Goal: Find specific page/section: Find specific page/section

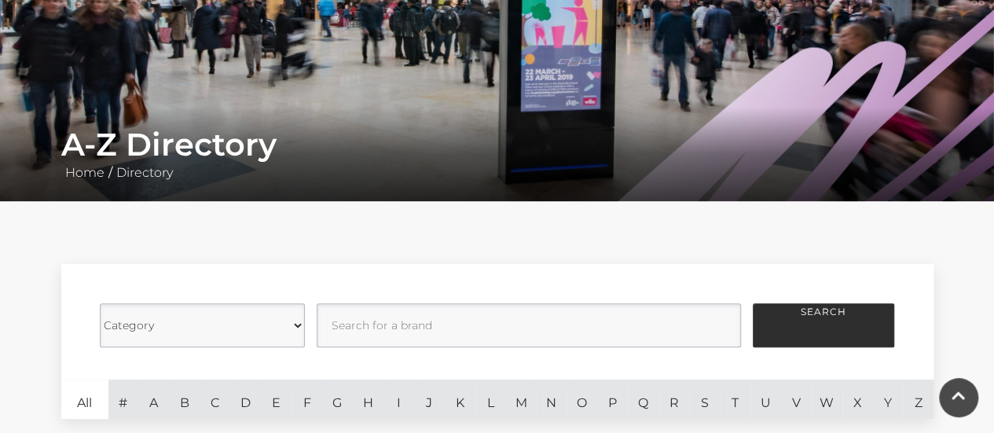
scroll to position [157, 0]
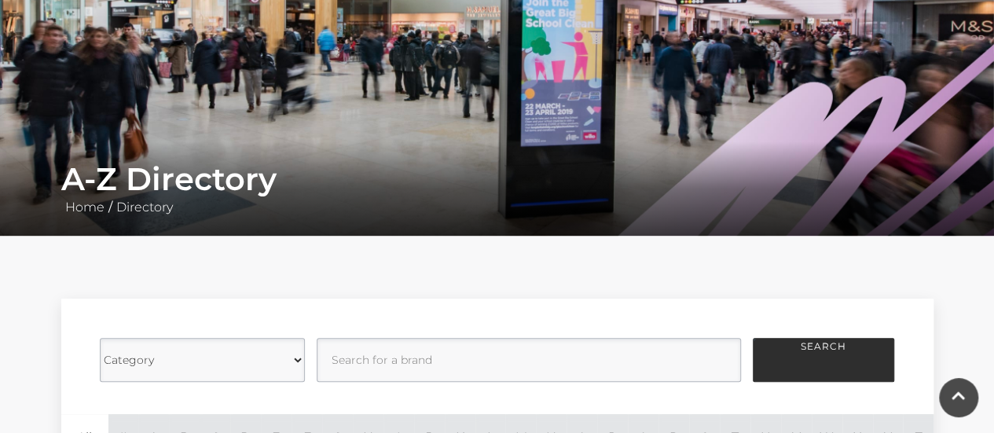
click at [293, 355] on select "Category Cafes Restaurants Fashion Services Technology Homeware Gifts, Statione…" at bounding box center [202, 360] width 205 height 44
select select "217725"
click at [100, 338] on select "Category Cafes Restaurants Fashion Services Technology Homeware Gifts, Statione…" at bounding box center [202, 360] width 205 height 44
click at [833, 357] on button "Search" at bounding box center [823, 360] width 141 height 44
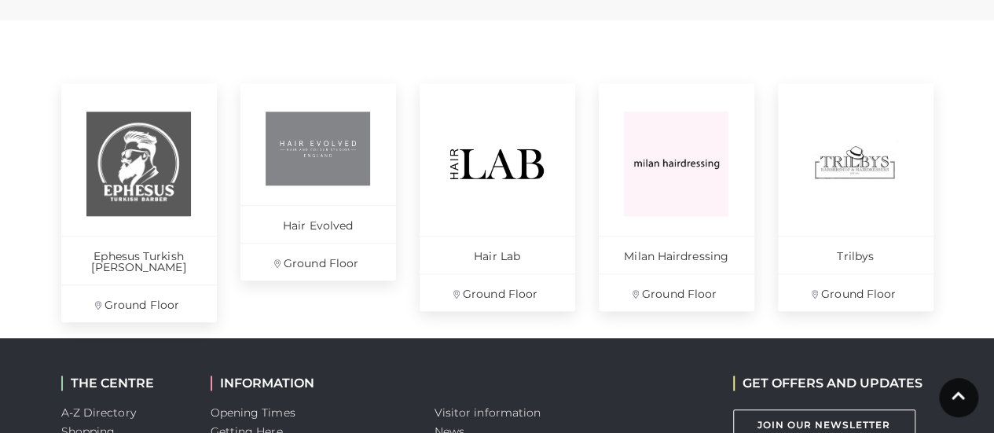
scroll to position [629, 0]
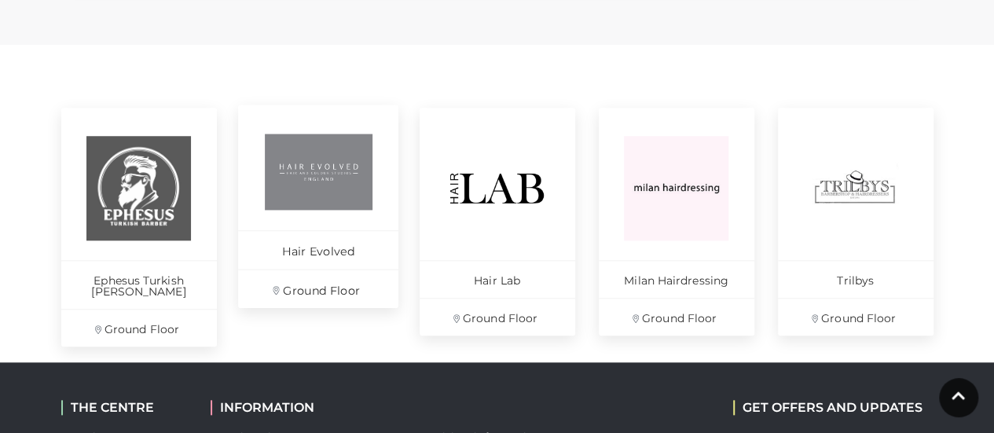
click at [316, 178] on img at bounding box center [318, 172] width 108 height 76
click at [470, 170] on img at bounding box center [497, 188] width 108 height 108
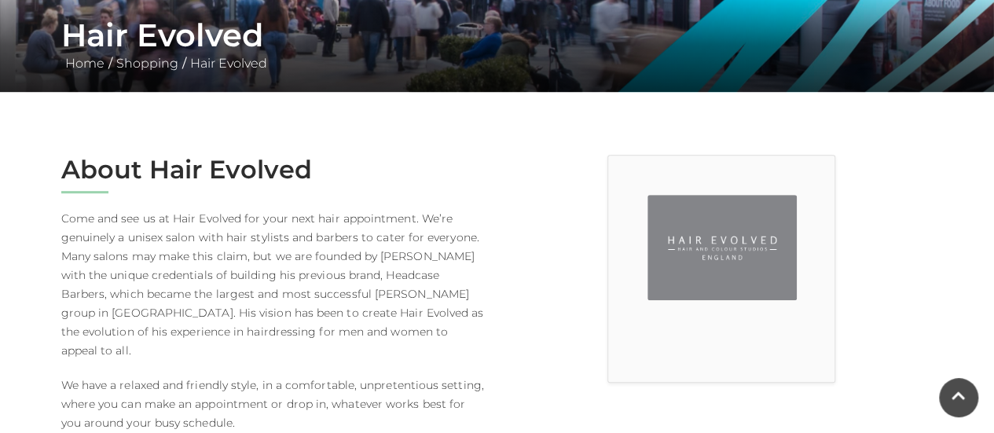
scroll to position [314, 0]
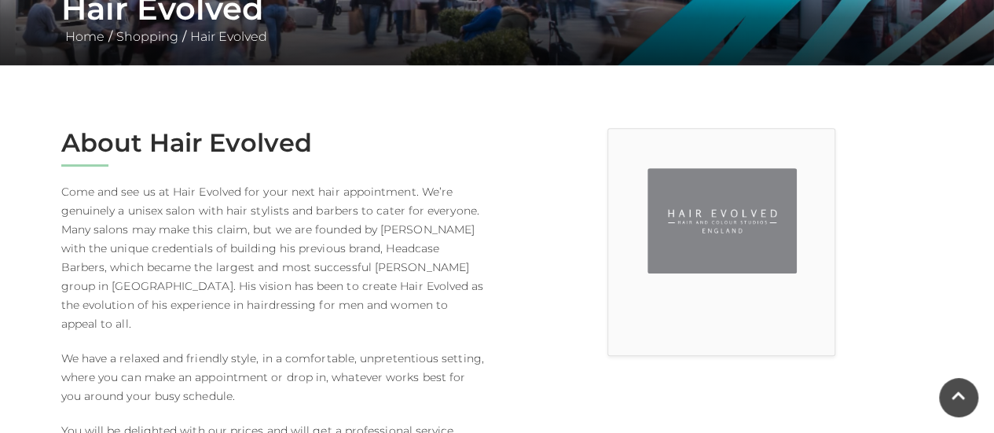
scroll to position [314, 0]
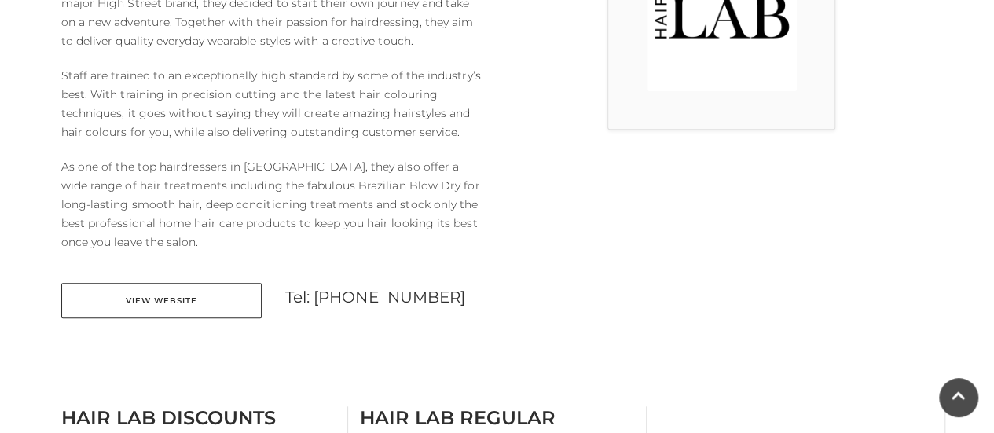
scroll to position [550, 0]
